Goal: Navigation & Orientation: Find specific page/section

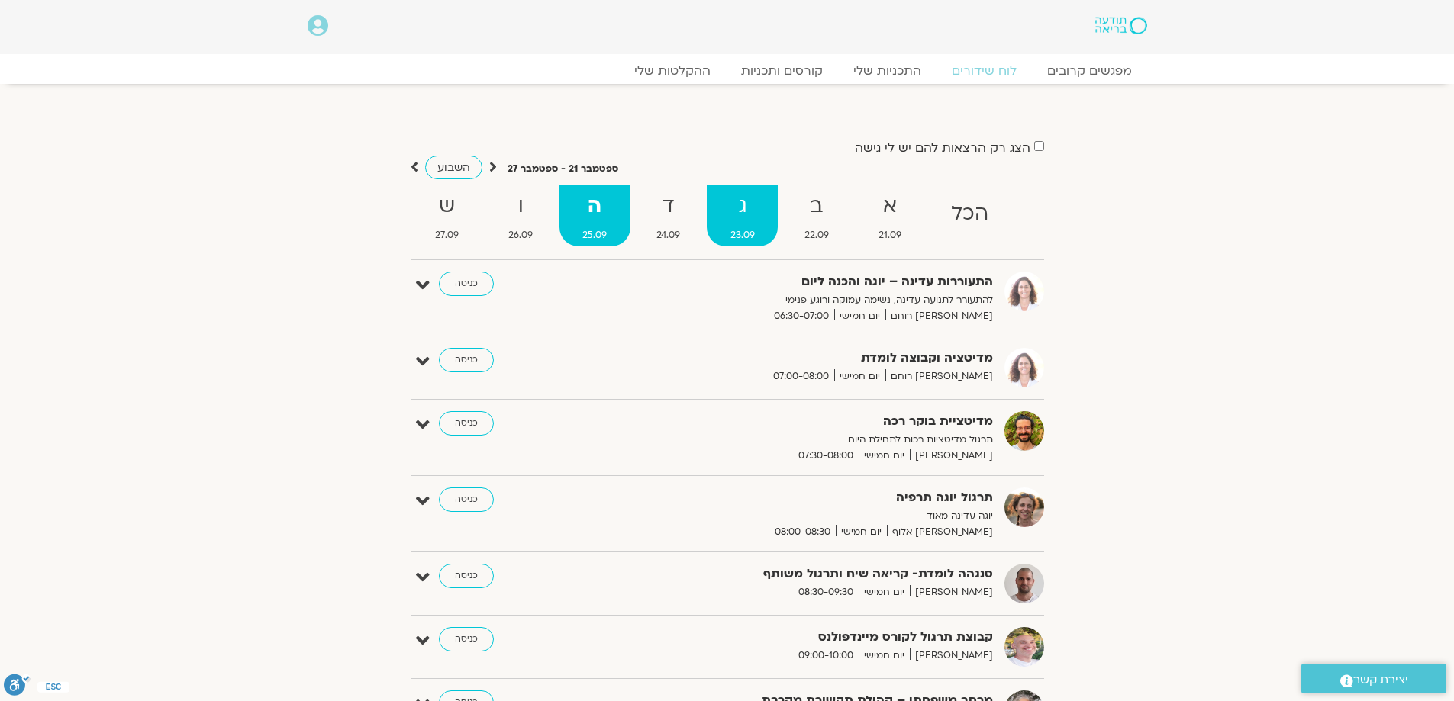
click at [731, 205] on strong "ג" at bounding box center [742, 206] width 71 height 34
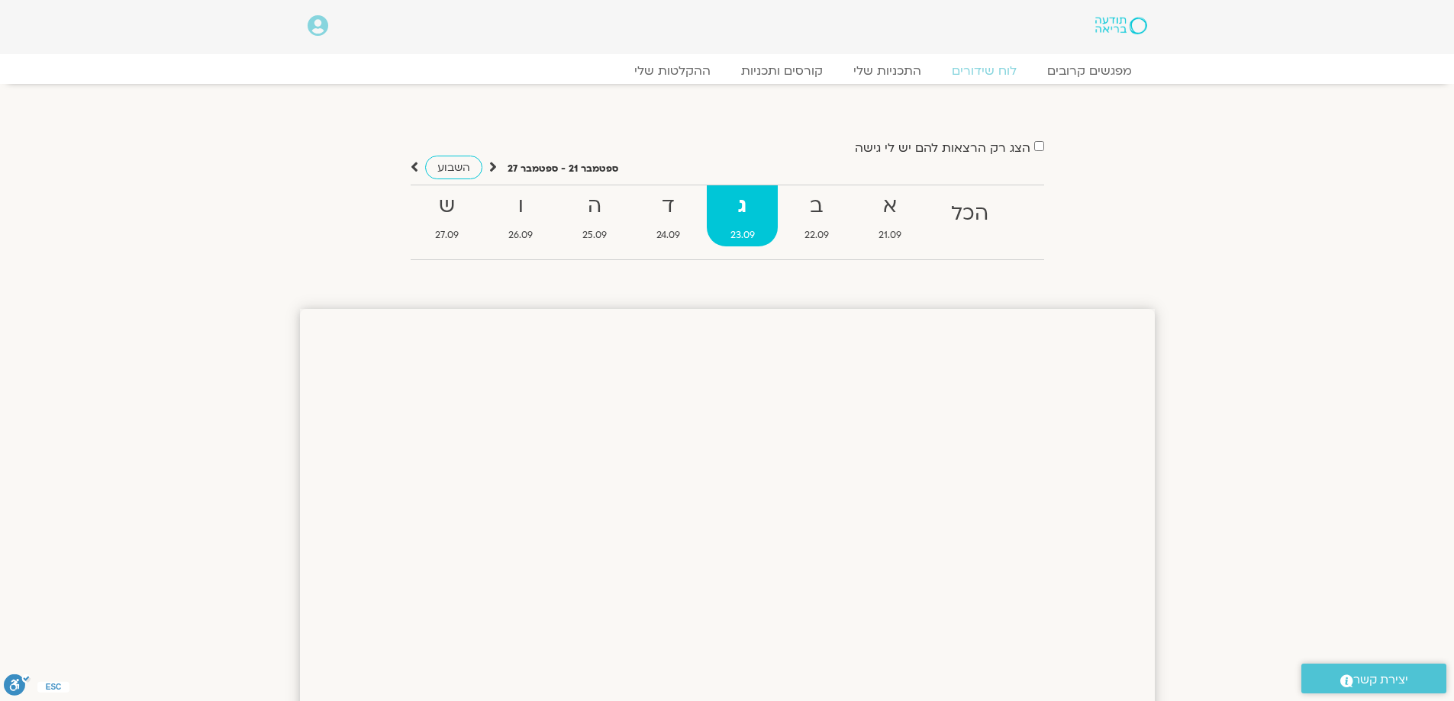
click at [745, 208] on strong "ג" at bounding box center [742, 206] width 71 height 34
click at [455, 163] on span "השבוע" at bounding box center [453, 167] width 33 height 14
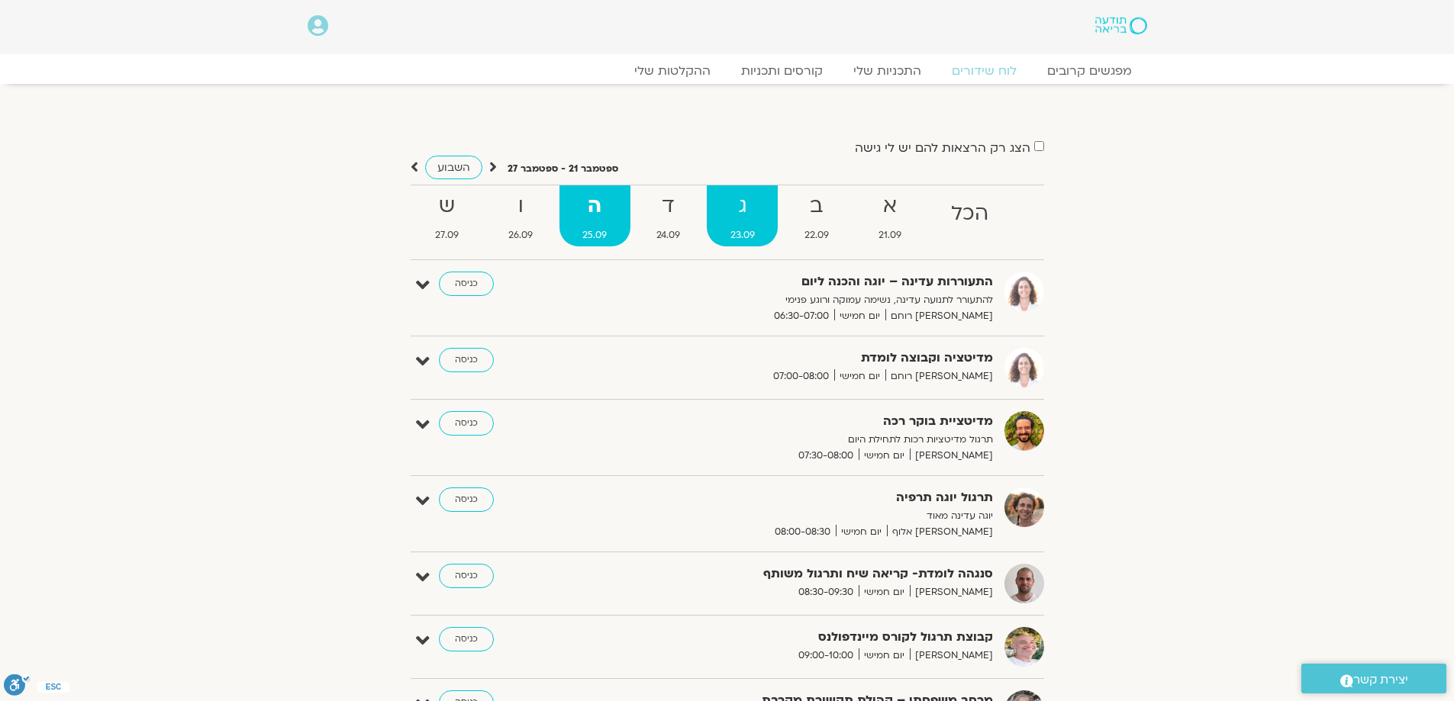
click at [742, 207] on strong "ג" at bounding box center [742, 206] width 71 height 34
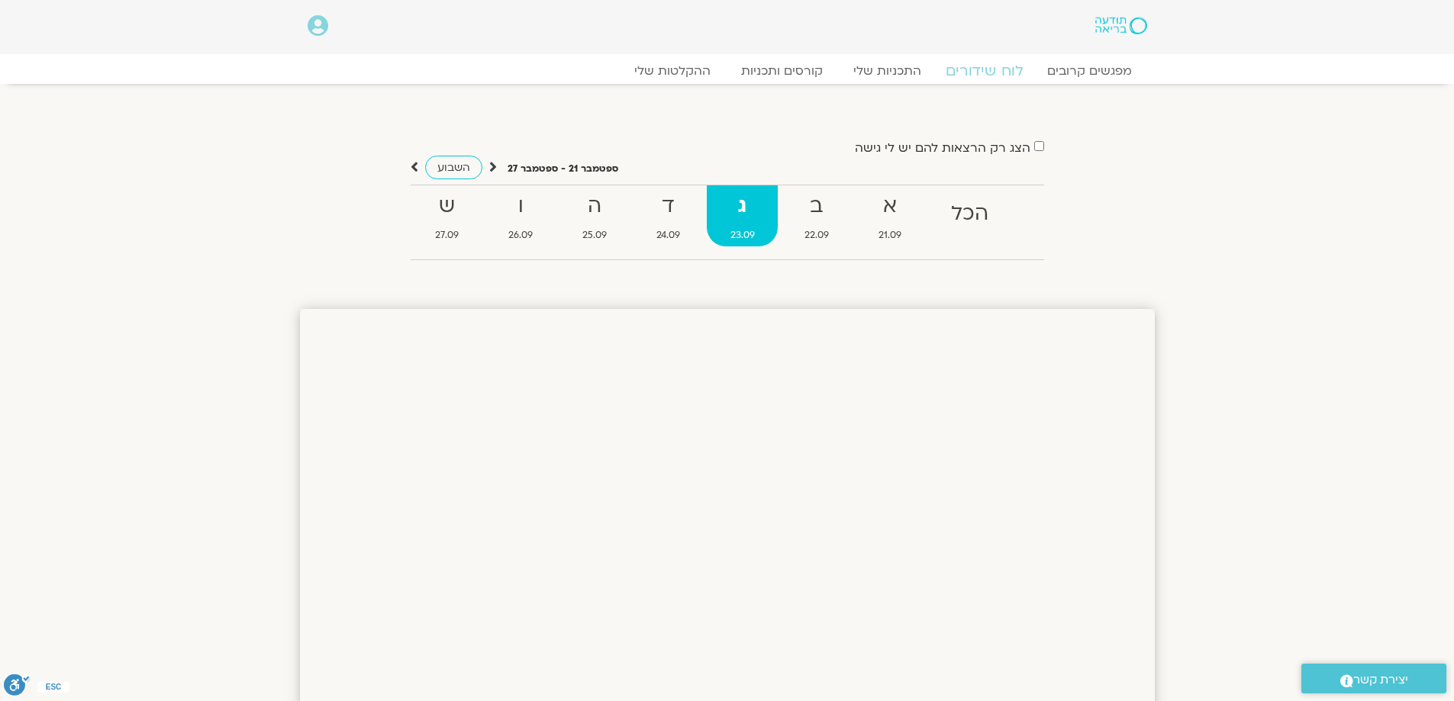
click at [987, 62] on link "לוח שידורים" at bounding box center [983, 71] width 114 height 18
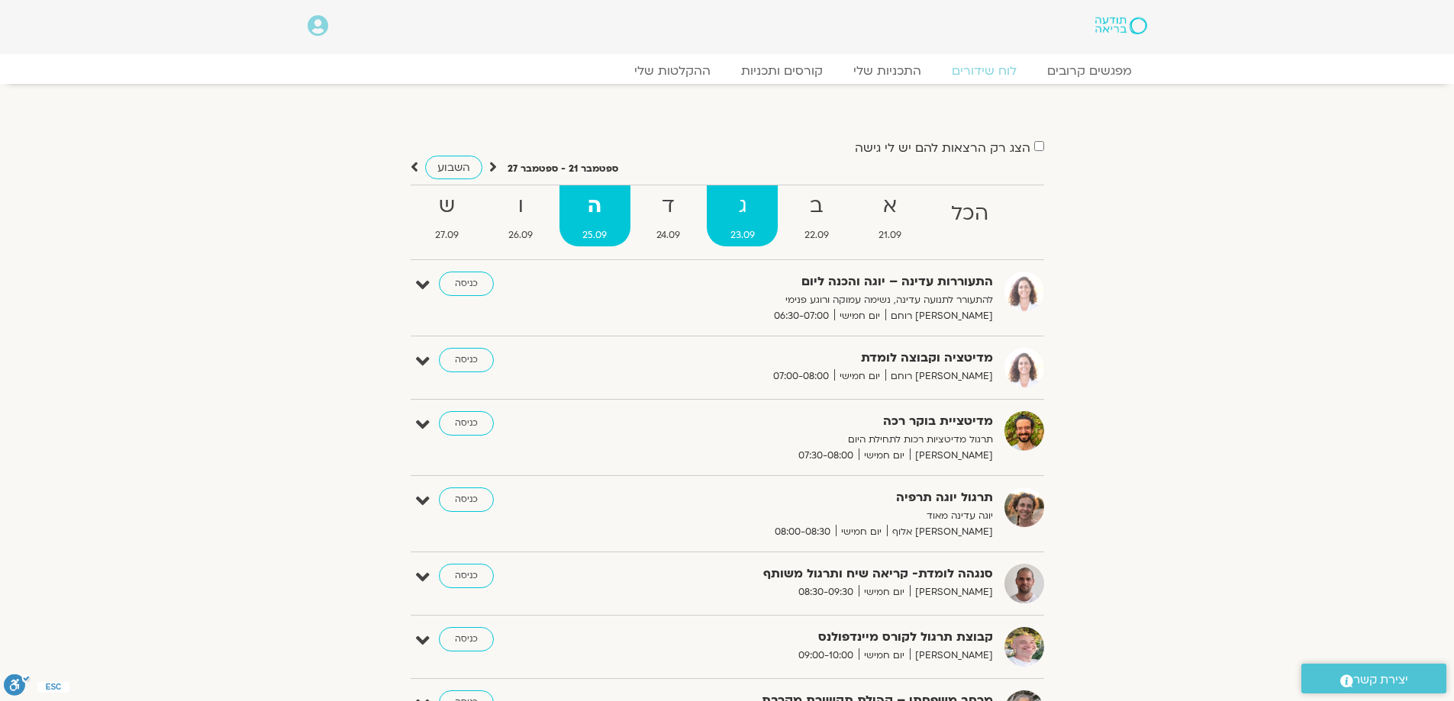
click at [744, 216] on strong "ג" at bounding box center [742, 206] width 71 height 34
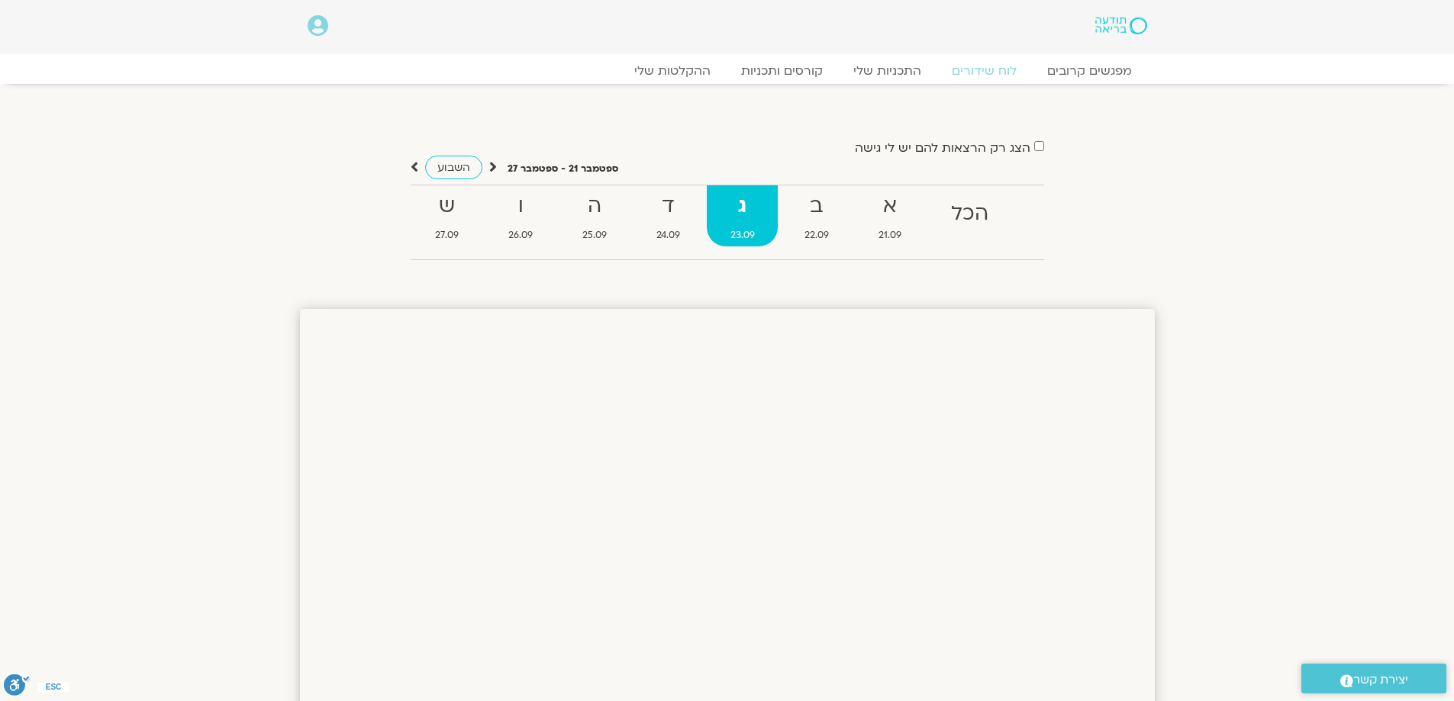
click at [744, 216] on strong "ג" at bounding box center [742, 206] width 71 height 34
click at [820, 211] on strong "ב" at bounding box center [816, 206] width 71 height 34
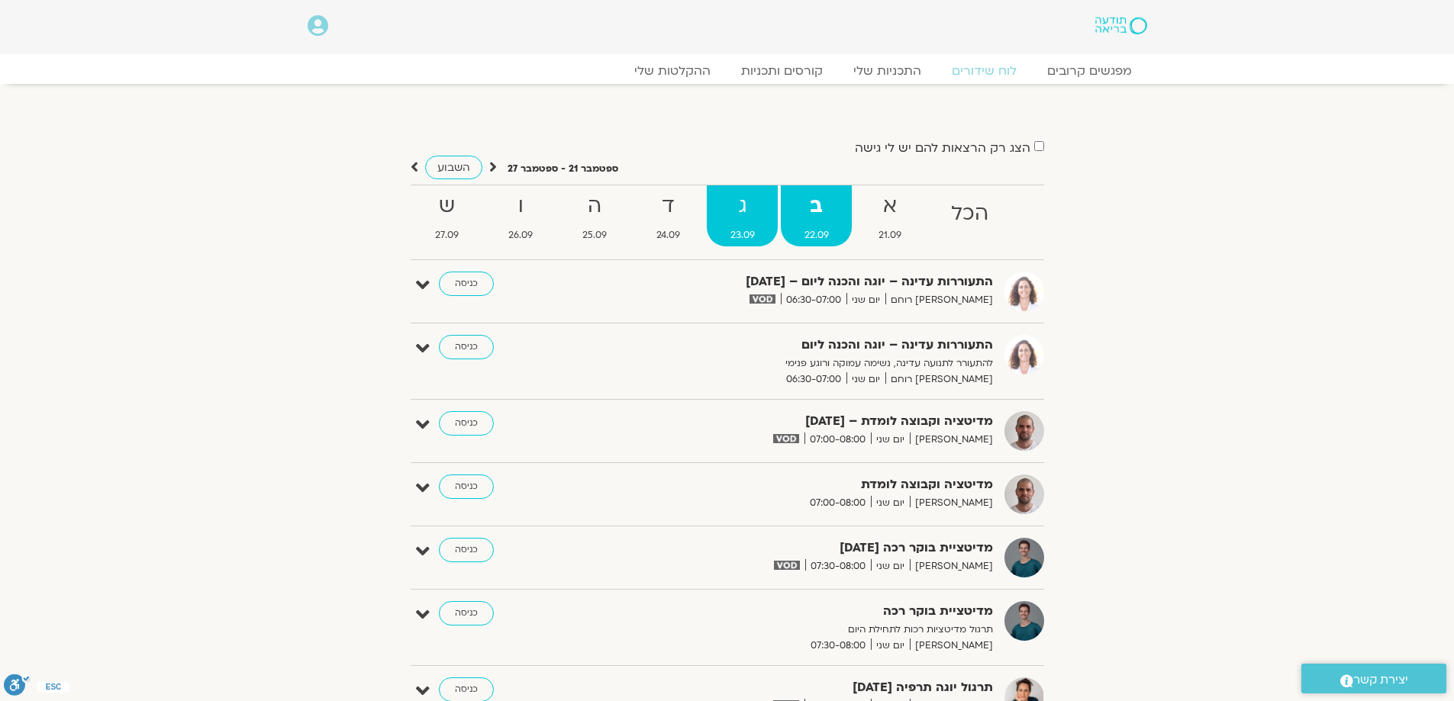
click at [743, 227] on span "23.09" at bounding box center [742, 235] width 71 height 16
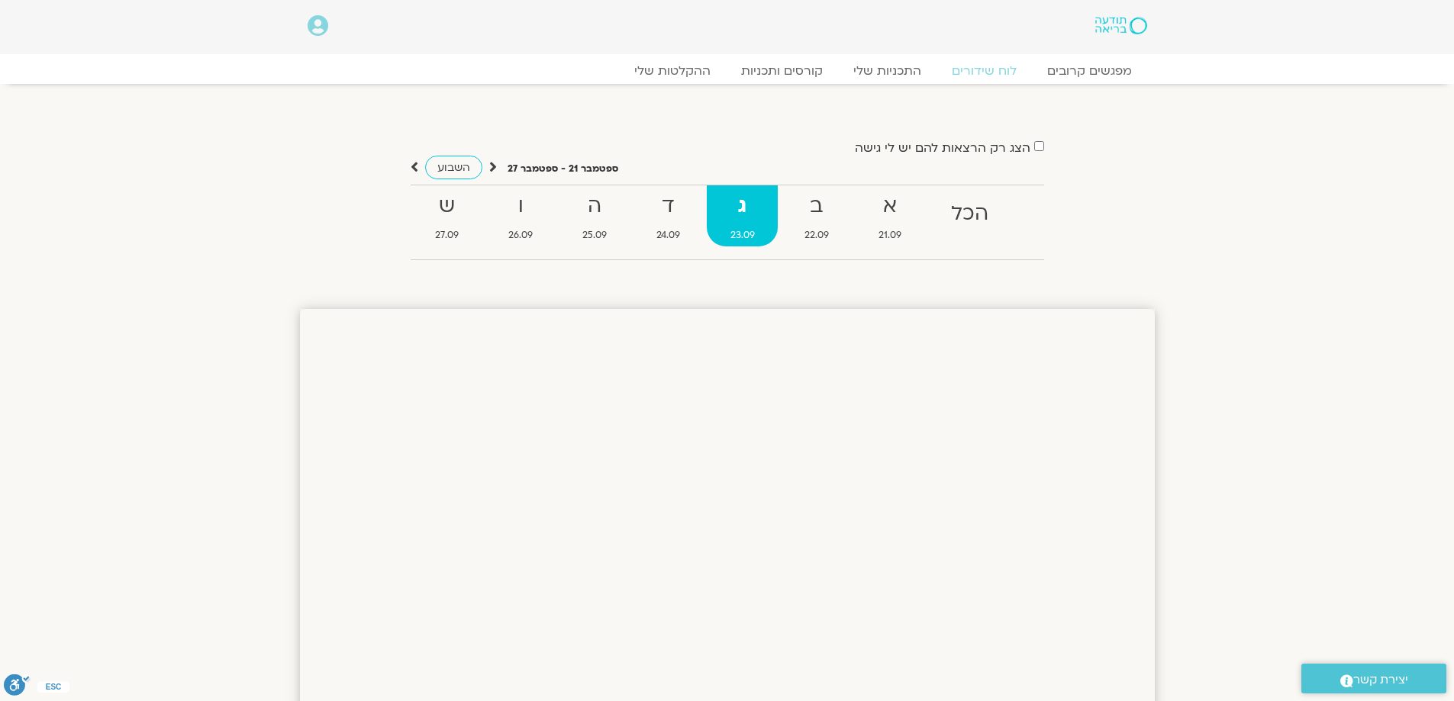
click at [743, 227] on span "23.09" at bounding box center [742, 235] width 71 height 16
click at [746, 205] on strong "ג" at bounding box center [742, 206] width 71 height 34
click at [666, 209] on strong "ד" at bounding box center [668, 206] width 70 height 34
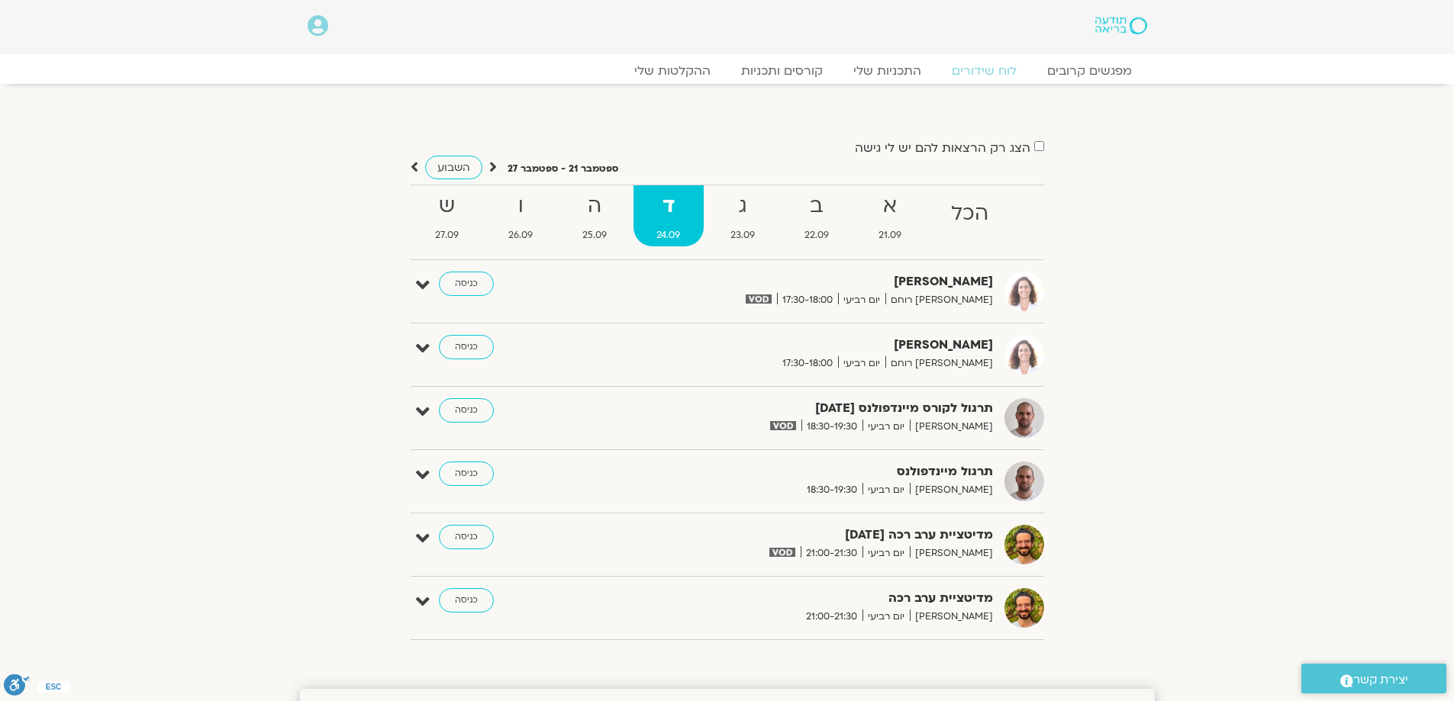
click at [666, 209] on strong "ד" at bounding box center [668, 206] width 70 height 34
click at [749, 214] on strong "ג" at bounding box center [742, 206] width 71 height 34
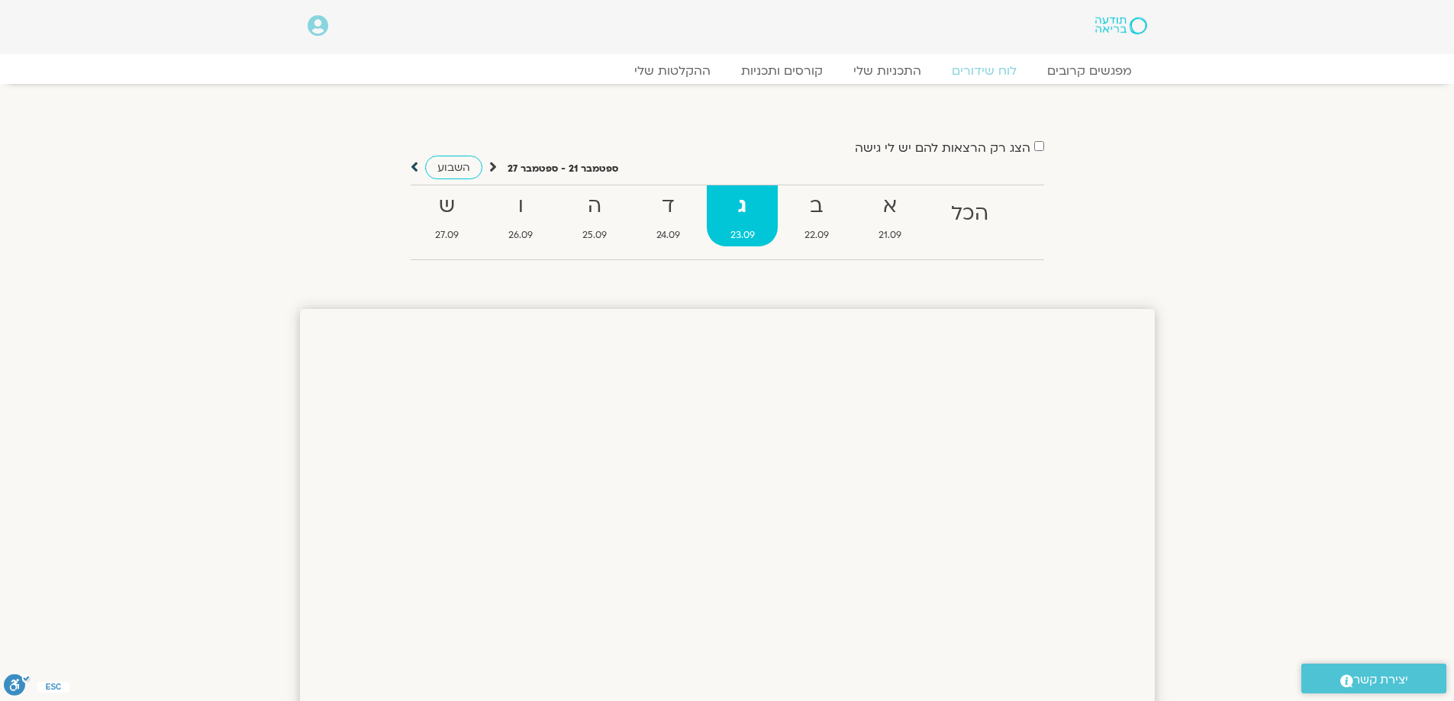
click at [414, 167] on icon at bounding box center [415, 166] width 8 height 15
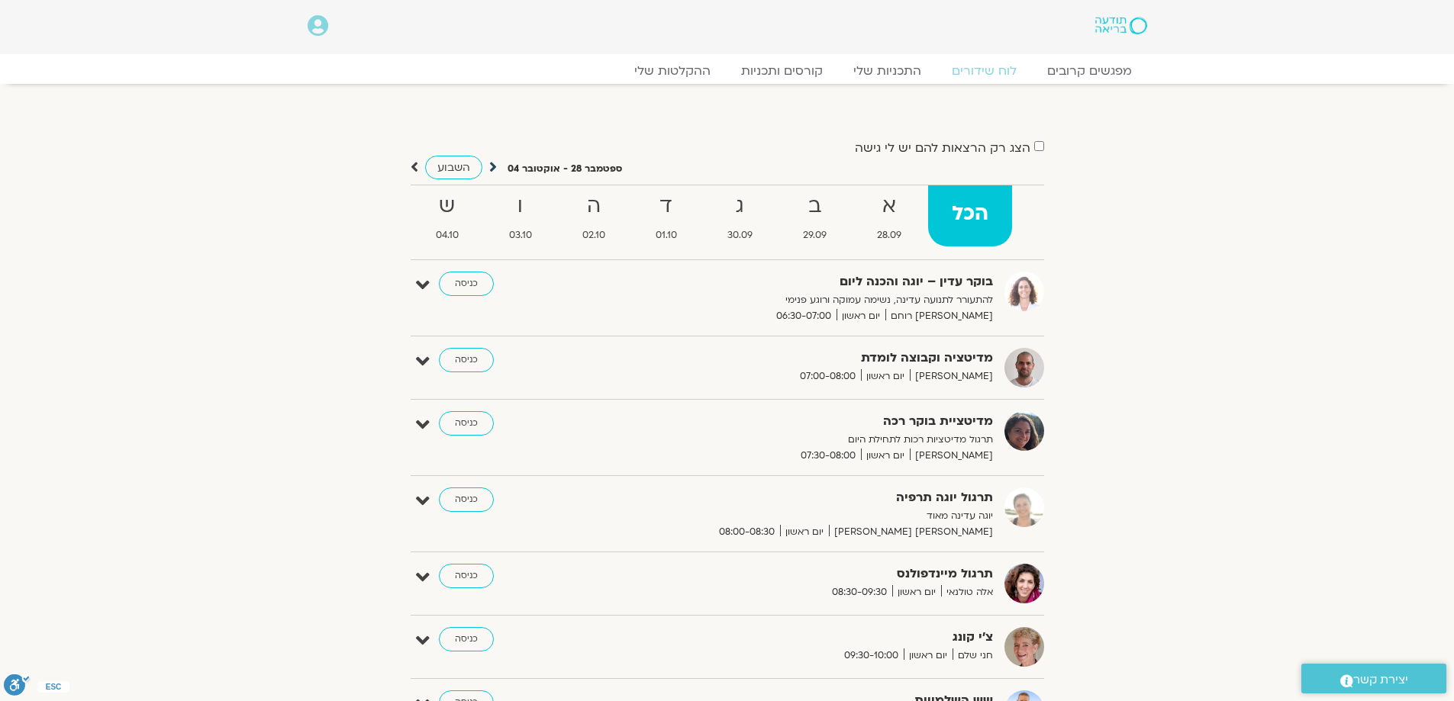
click at [492, 165] on icon at bounding box center [493, 166] width 8 height 15
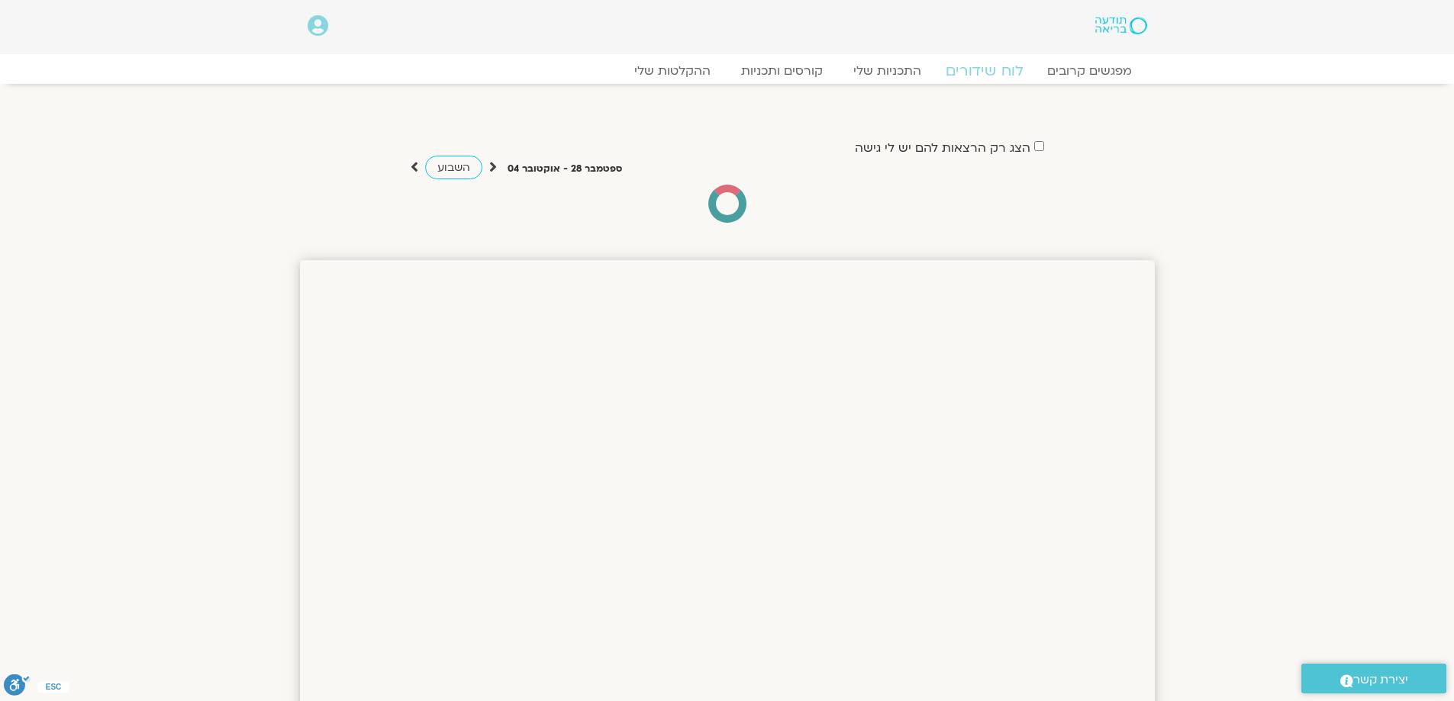
click at [978, 76] on link "לוח שידורים" at bounding box center [983, 71] width 114 height 18
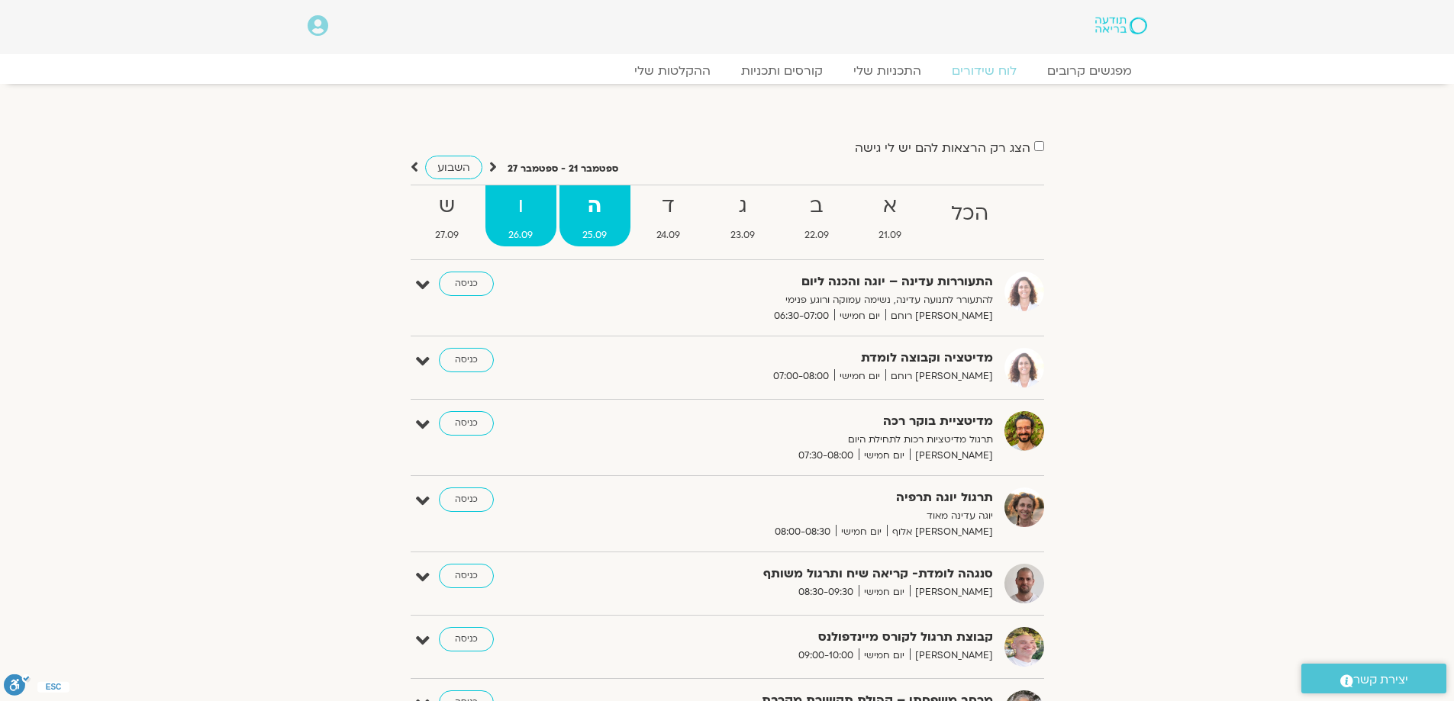
click at [523, 218] on strong "ו" at bounding box center [520, 206] width 71 height 34
